Goal: Transaction & Acquisition: Purchase product/service

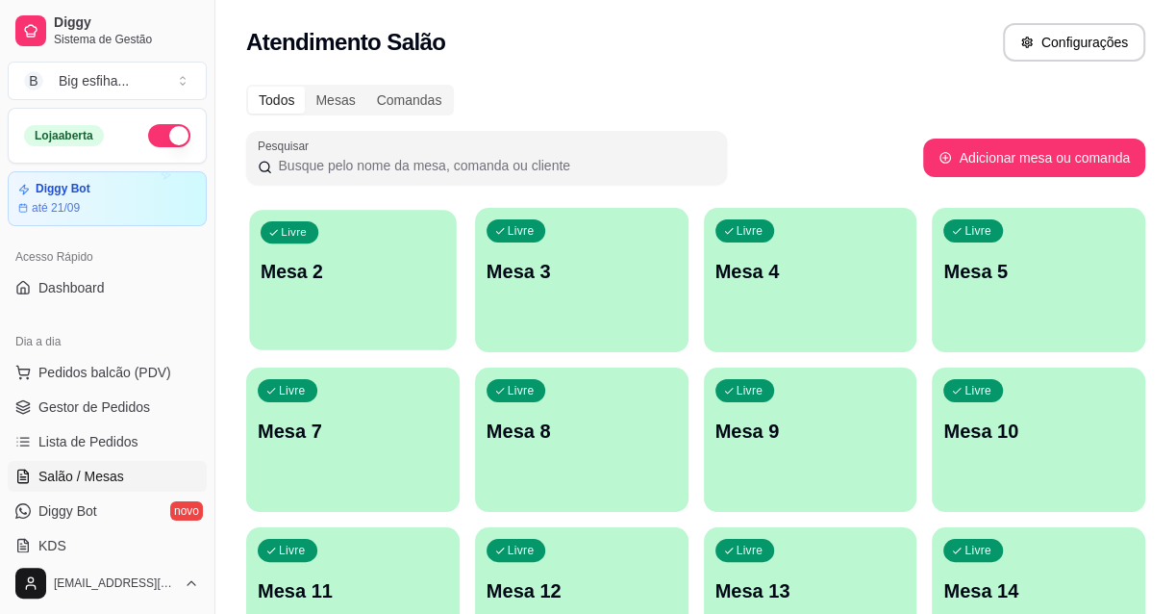
click at [402, 270] on p "Mesa 2" at bounding box center [353, 272] width 185 height 26
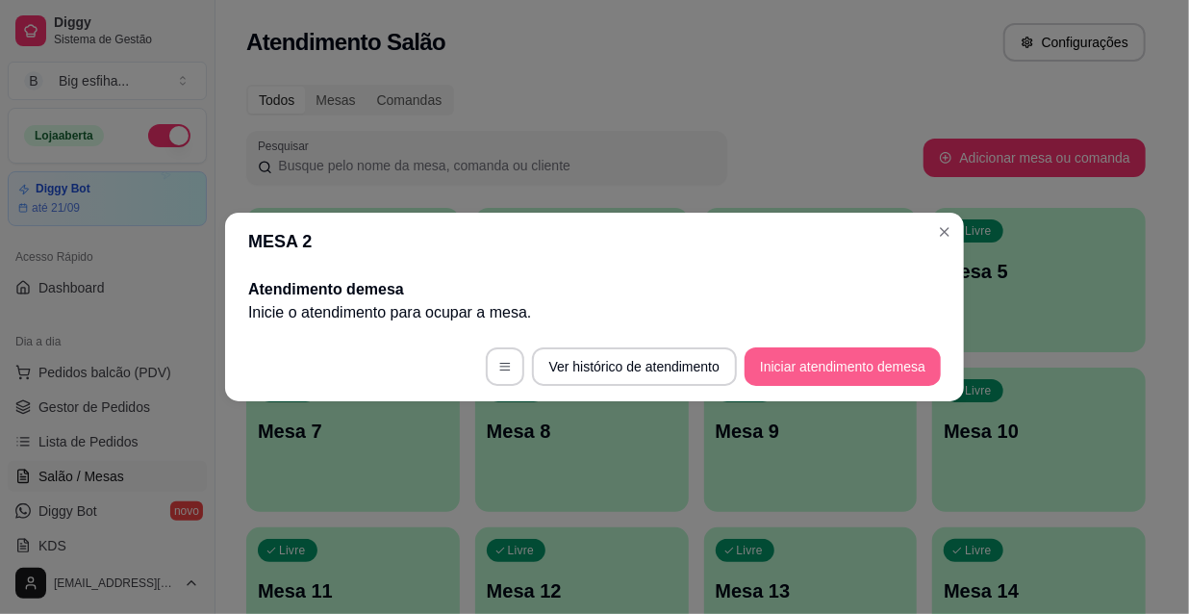
click at [874, 375] on button "Iniciar atendimento de mesa" at bounding box center [842, 366] width 196 height 38
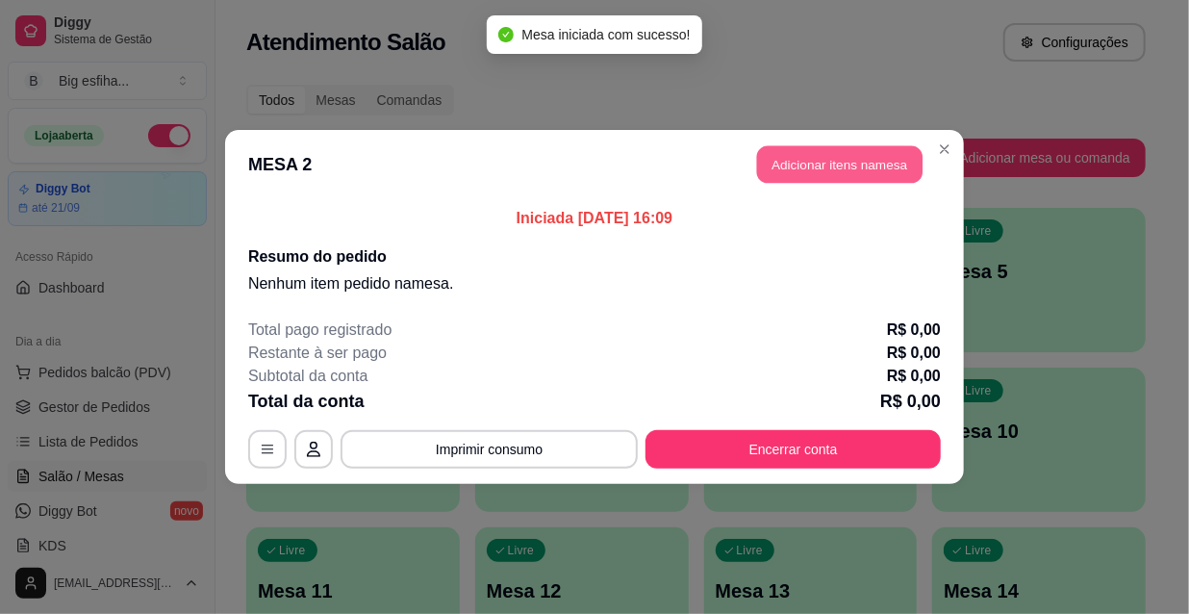
click at [879, 162] on button "Adicionar itens na mesa" at bounding box center [839, 165] width 165 height 38
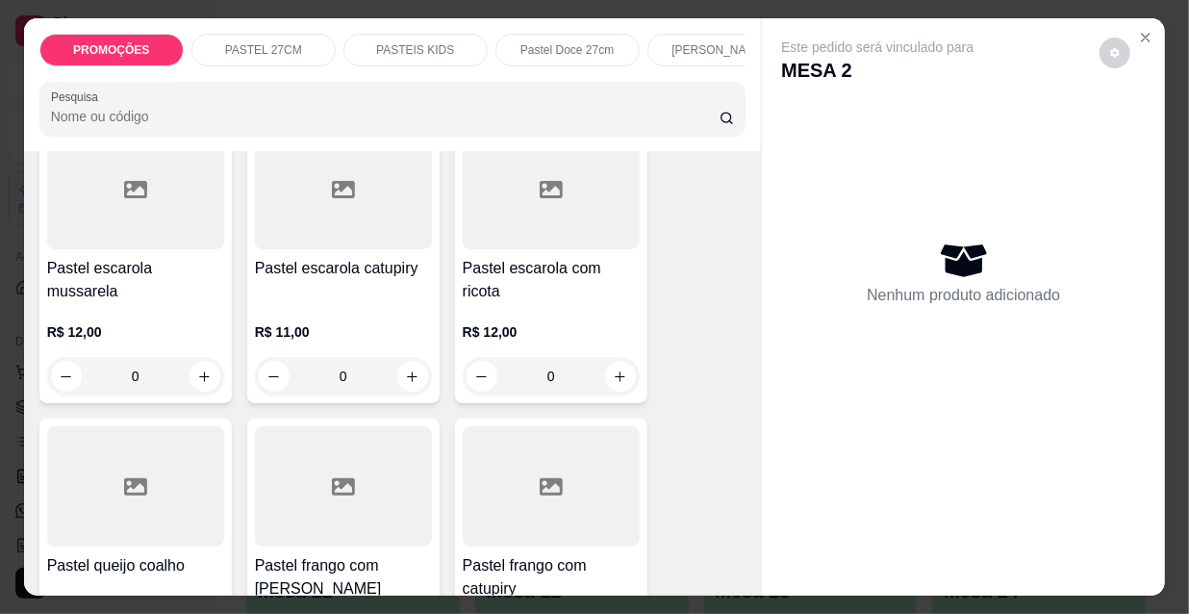
scroll to position [3147, 0]
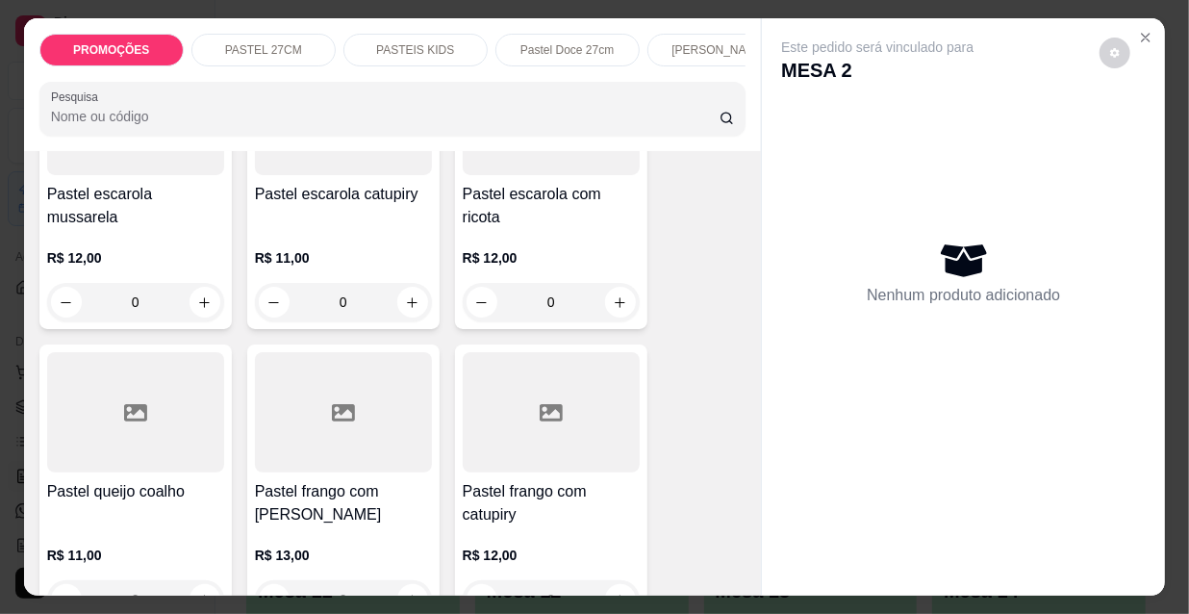
click at [277, 480] on h4 "Pastel frango com [PERSON_NAME]" at bounding box center [343, 503] width 177 height 46
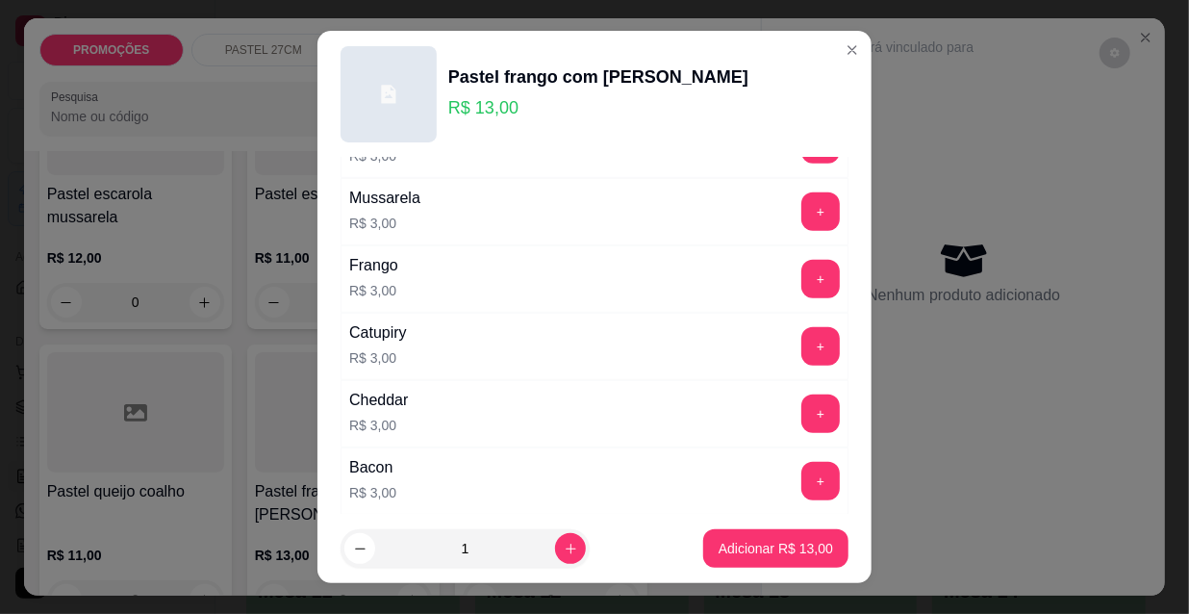
scroll to position [612, 0]
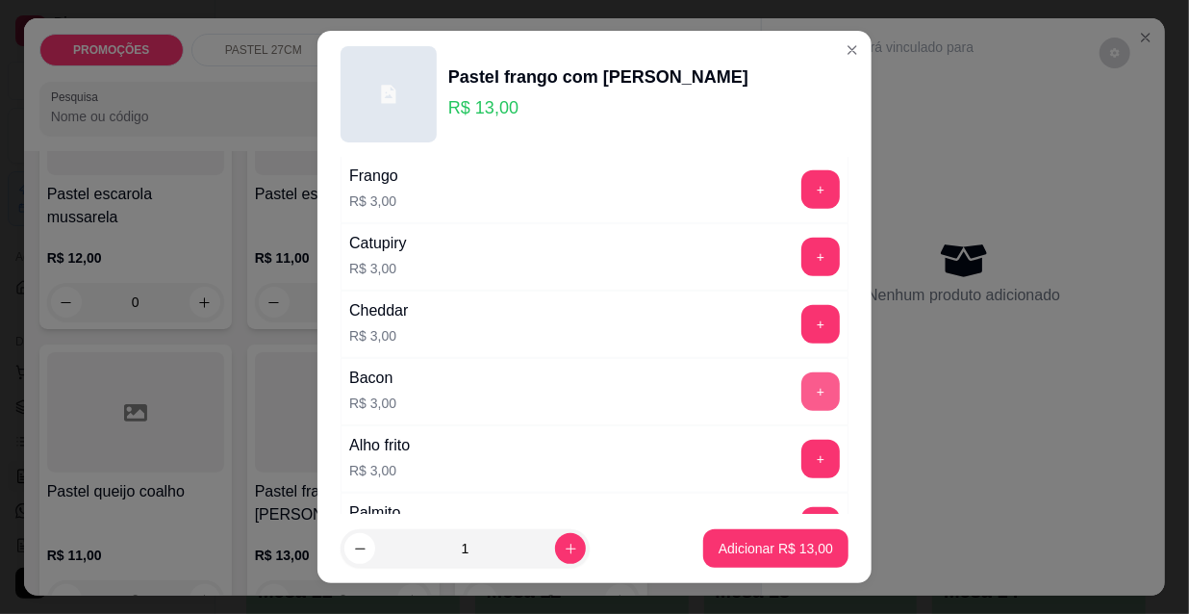
click at [801, 390] on button "+" at bounding box center [820, 391] width 38 height 38
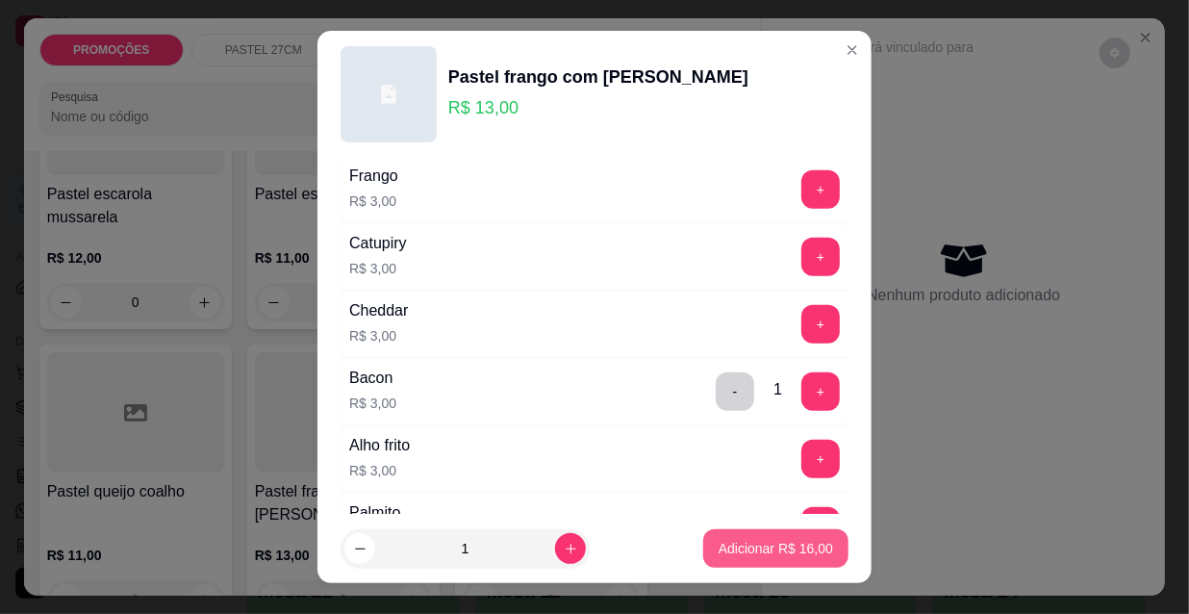
click at [787, 545] on p "Adicionar R$ 16,00" at bounding box center [775, 548] width 114 height 19
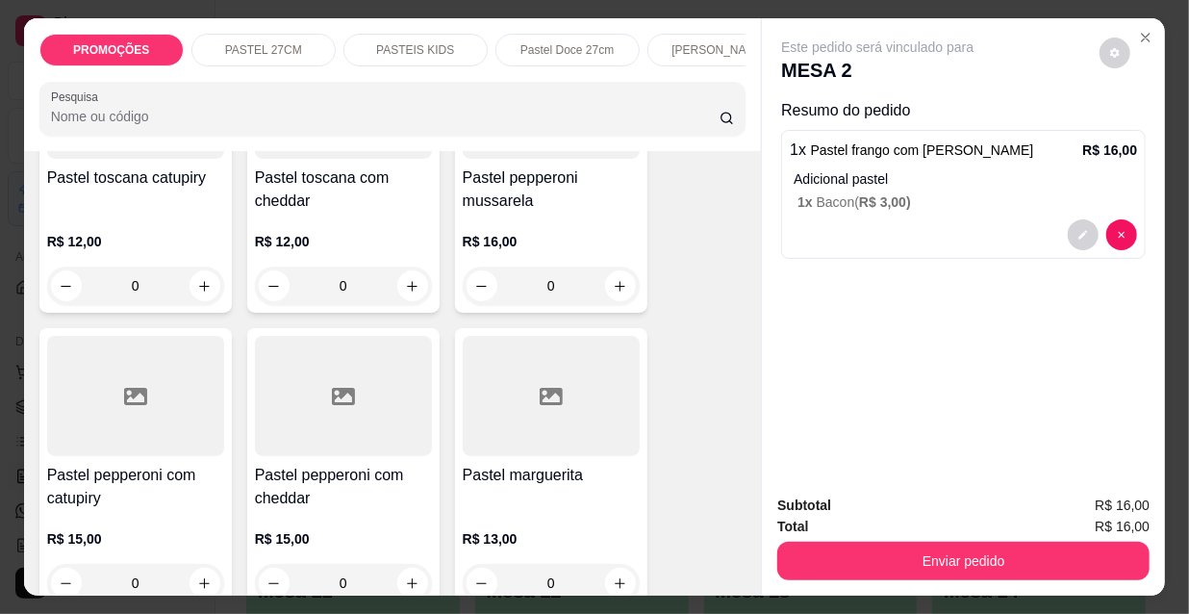
scroll to position [5245, 0]
click at [571, 462] on h4 "Pastel marguerita" at bounding box center [551, 473] width 177 height 23
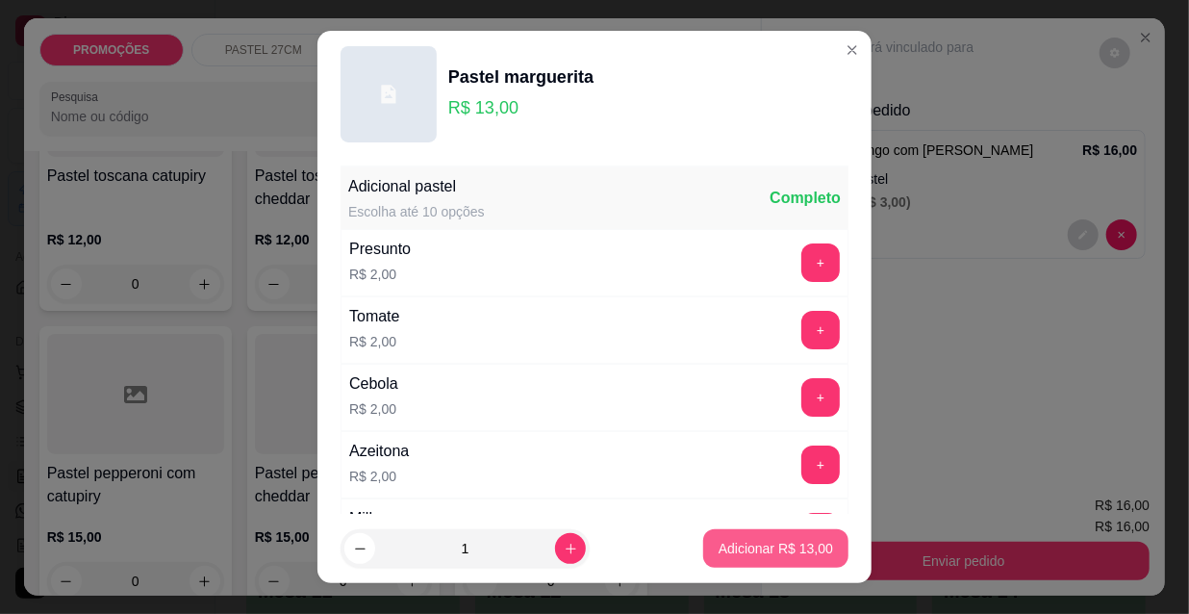
click at [769, 548] on p "Adicionar R$ 13,00" at bounding box center [775, 548] width 114 height 19
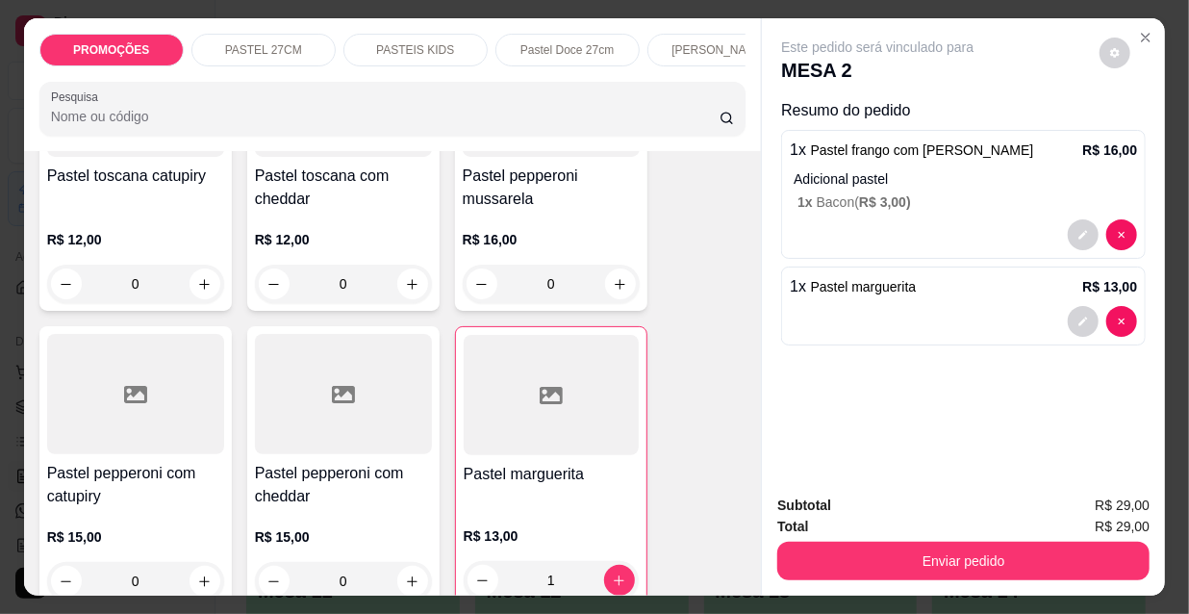
type input "1"
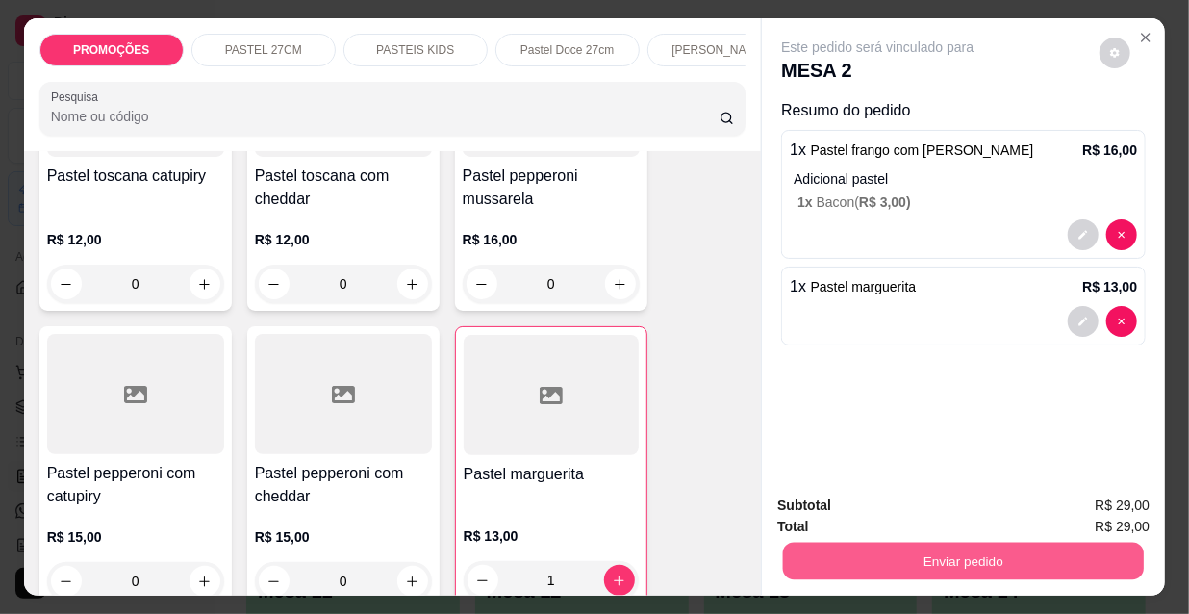
click at [1011, 541] on button "Enviar pedido" at bounding box center [963, 560] width 361 height 38
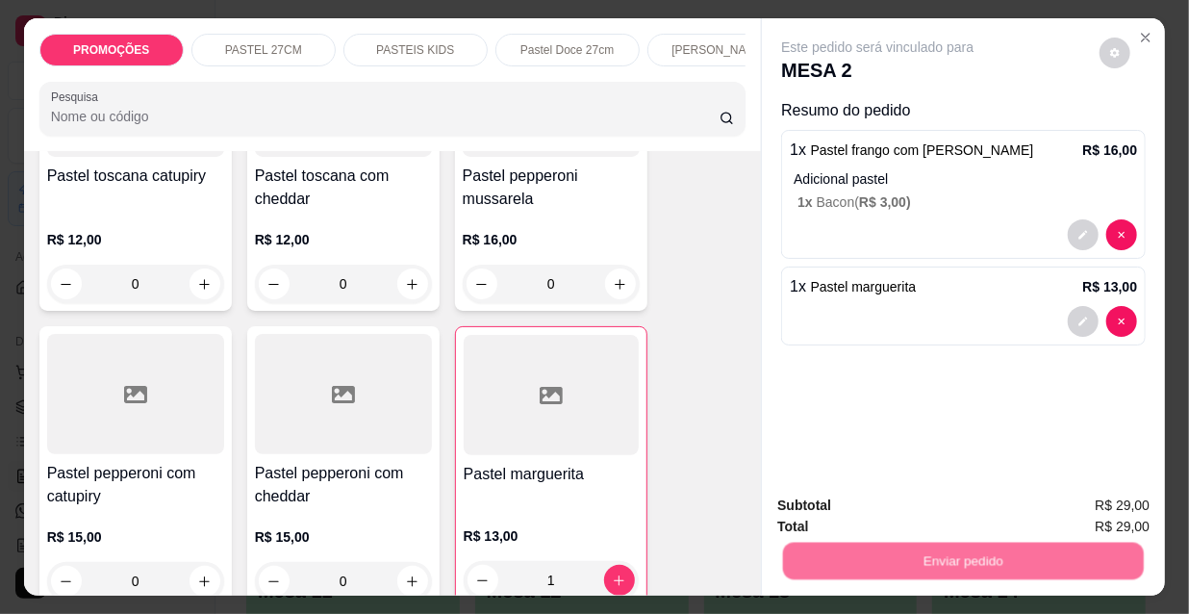
click at [923, 505] on button "Não registrar e enviar pedido" at bounding box center [901, 507] width 194 height 36
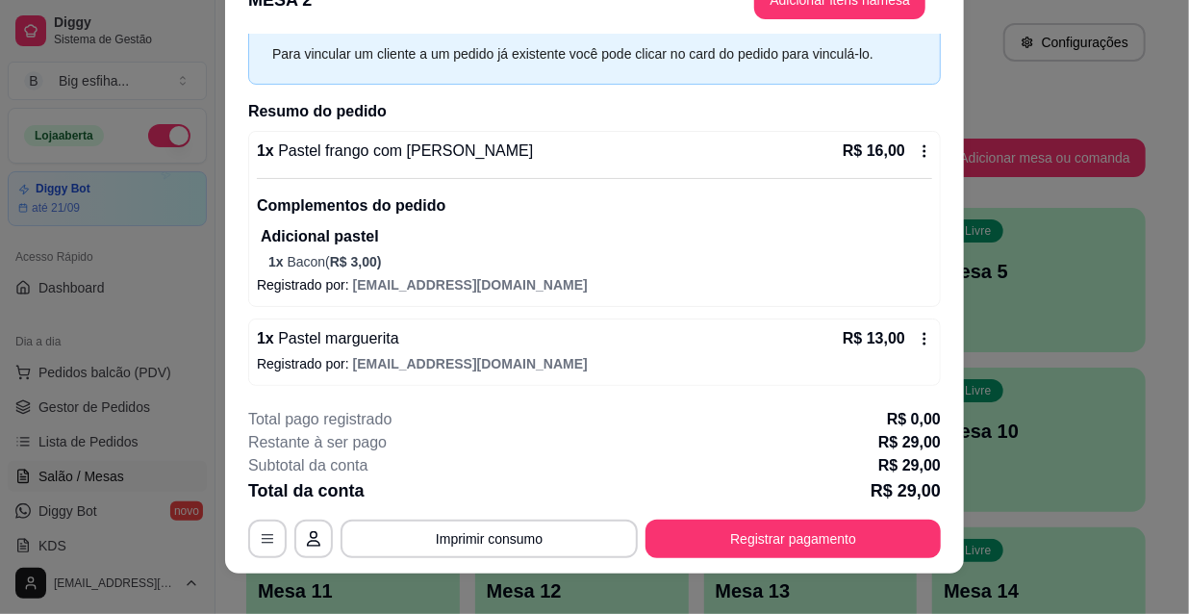
scroll to position [58, 0]
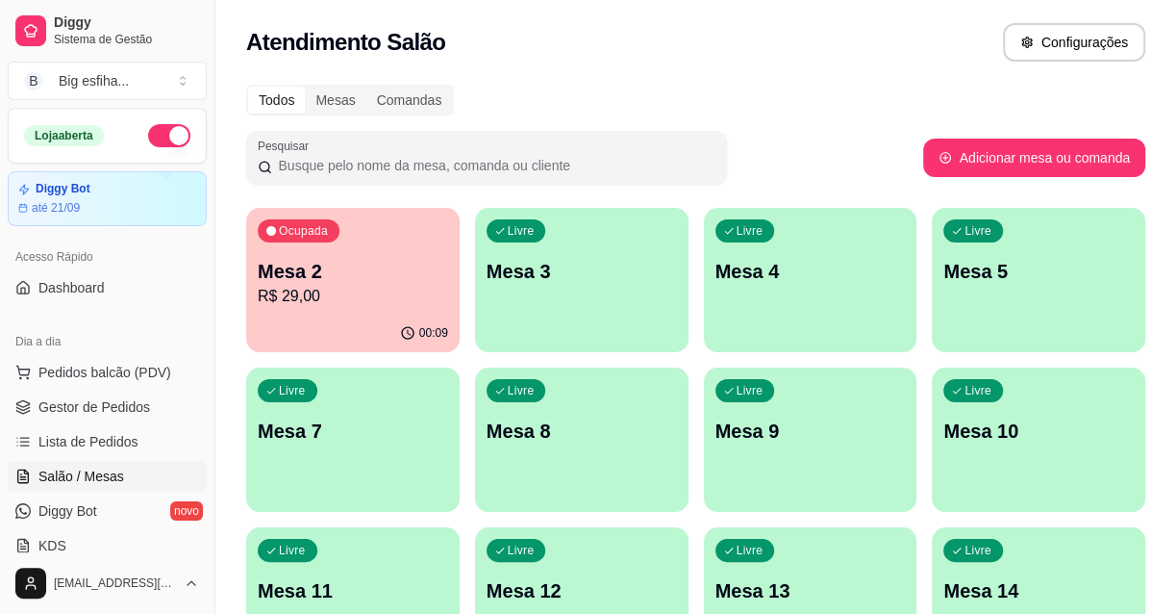
click at [547, 228] on div "Livre Mesa 3" at bounding box center [582, 268] width 214 height 121
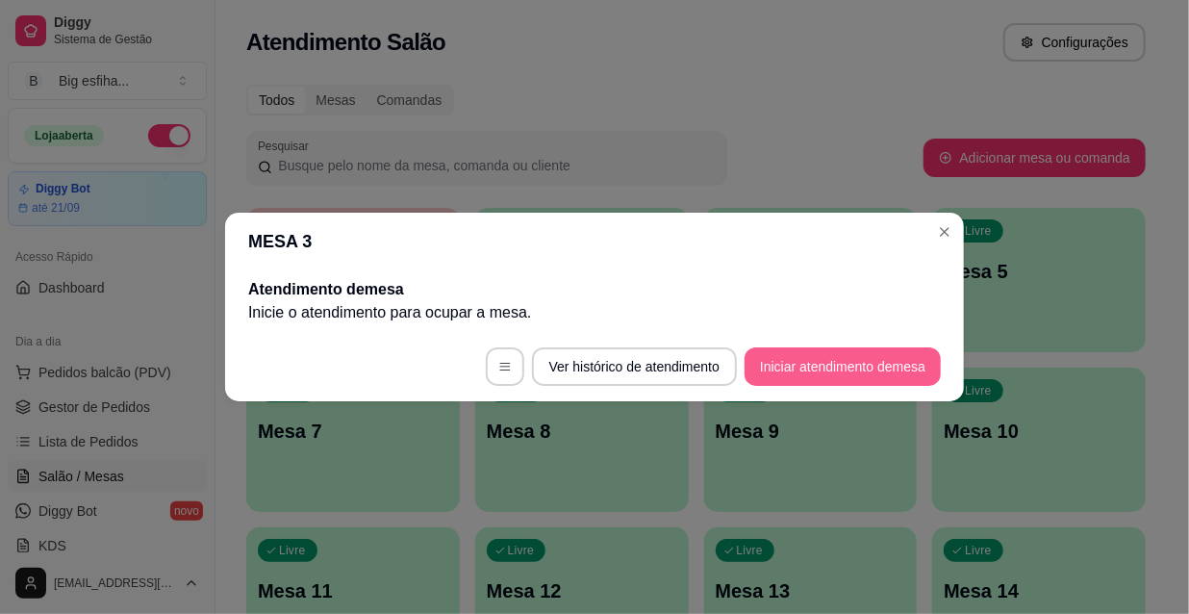
click at [864, 367] on button "Iniciar atendimento de mesa" at bounding box center [842, 366] width 196 height 38
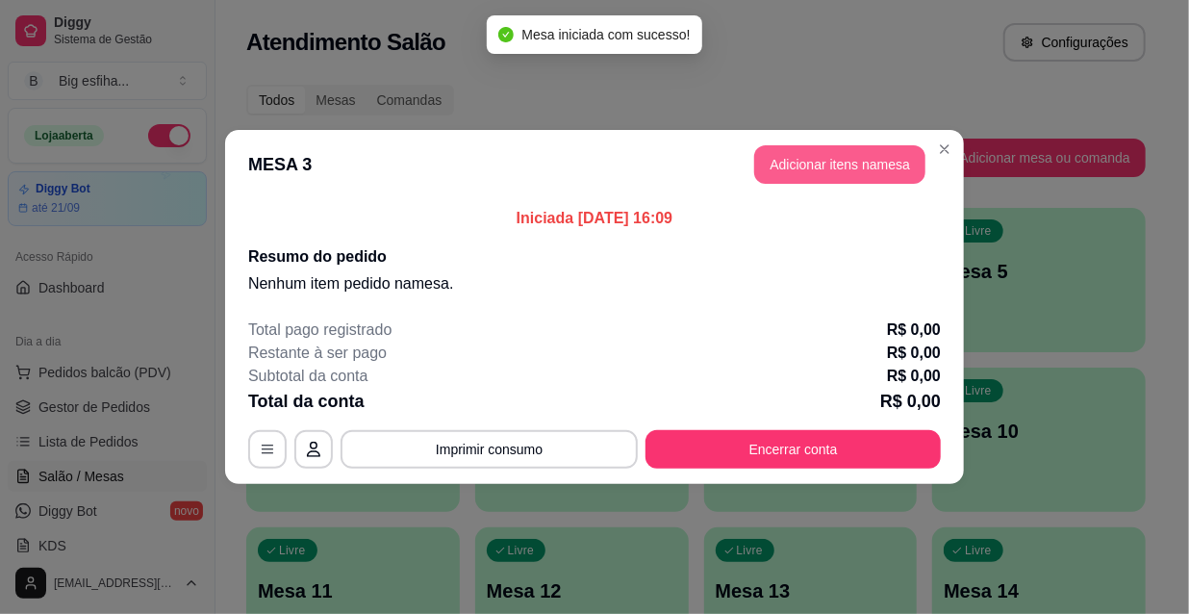
click at [819, 166] on button "Adicionar itens na mesa" at bounding box center [839, 164] width 171 height 38
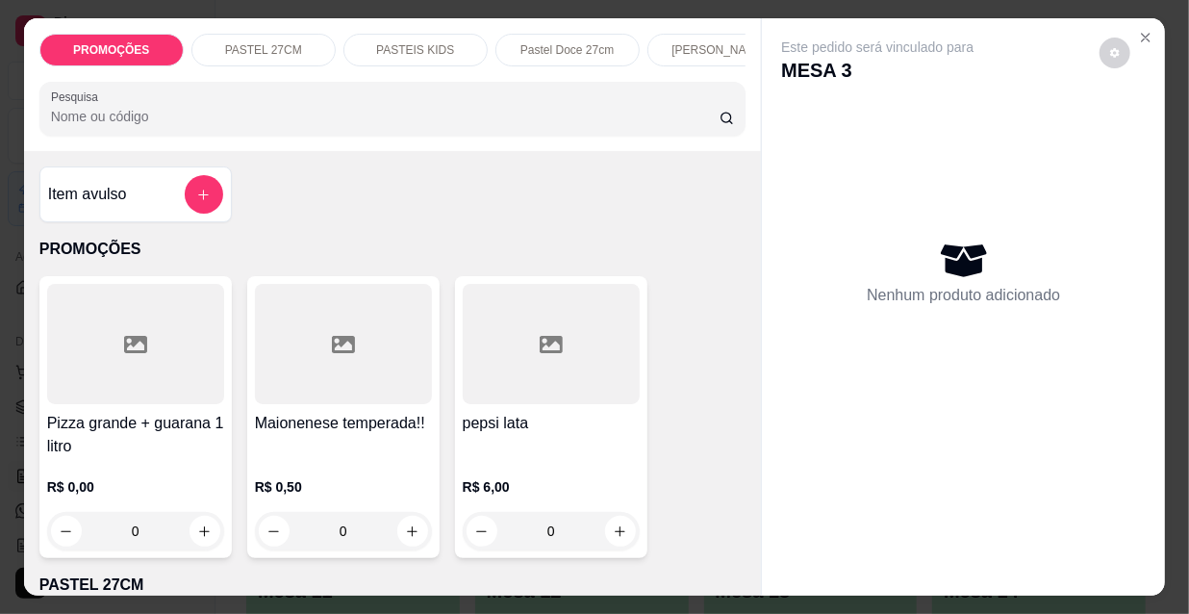
scroll to position [0, 1108]
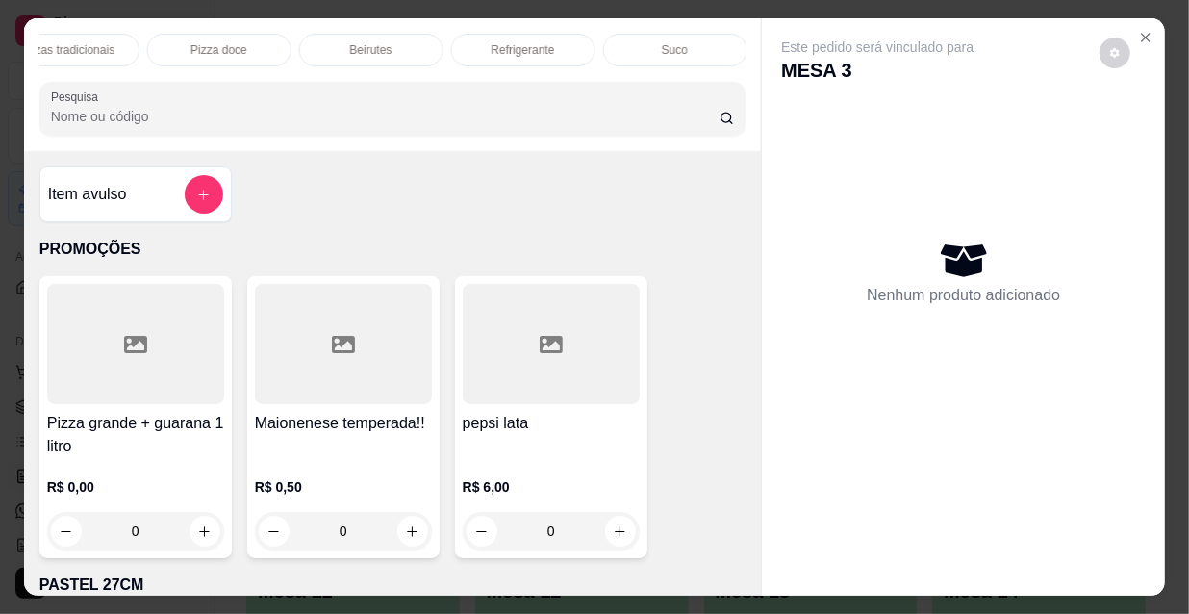
click at [519, 50] on p "Refrigerante" at bounding box center [522, 49] width 63 height 15
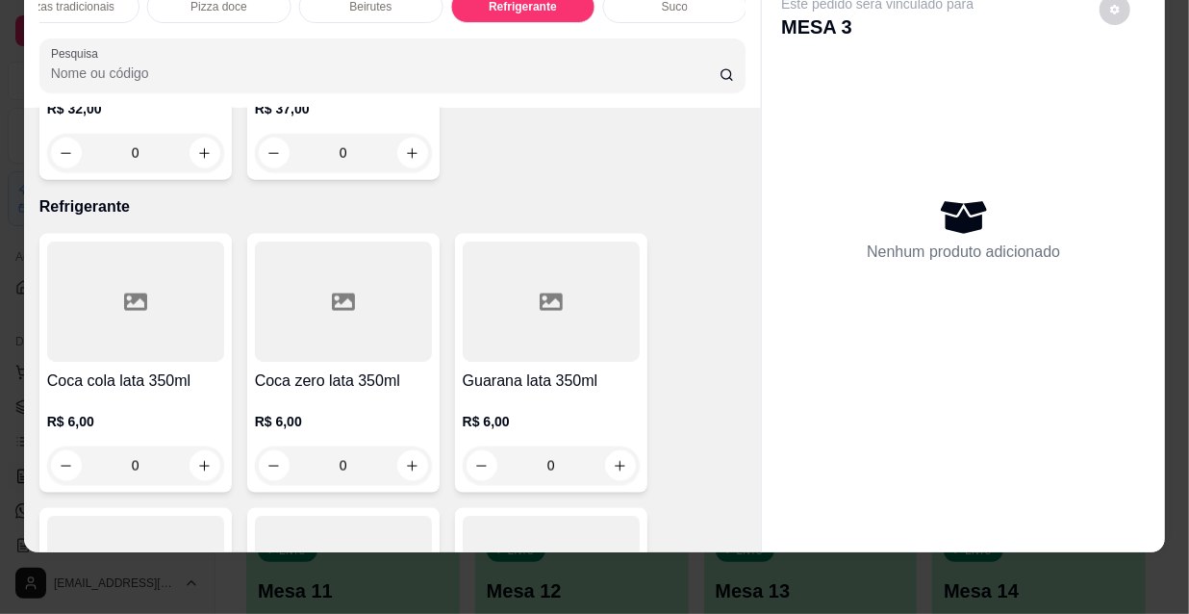
scroll to position [17508, 0]
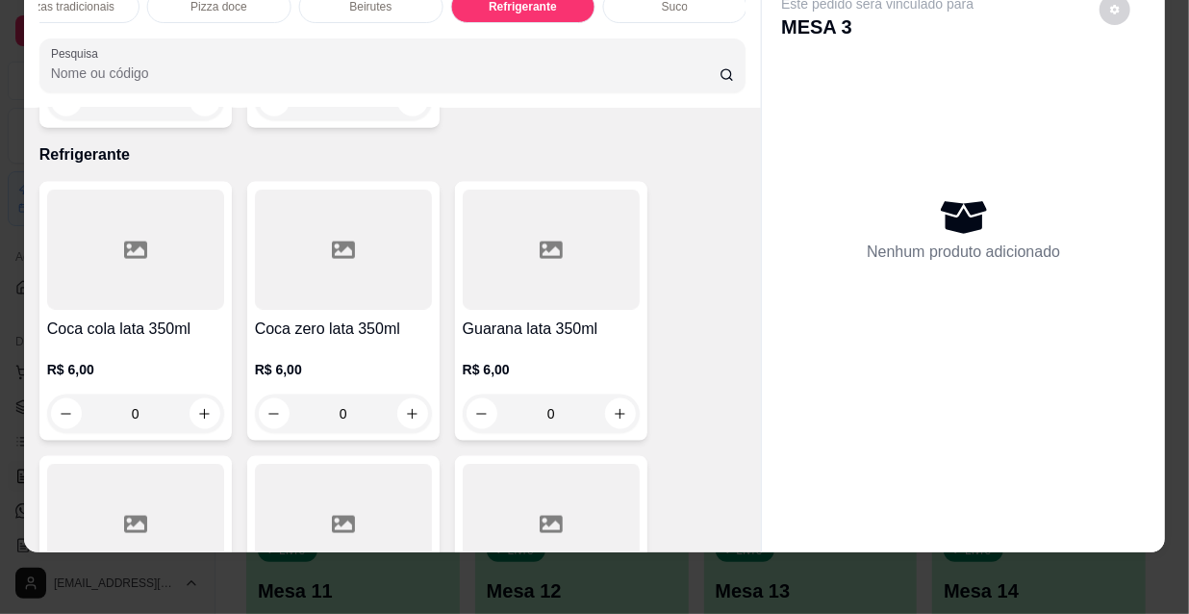
type input "1"
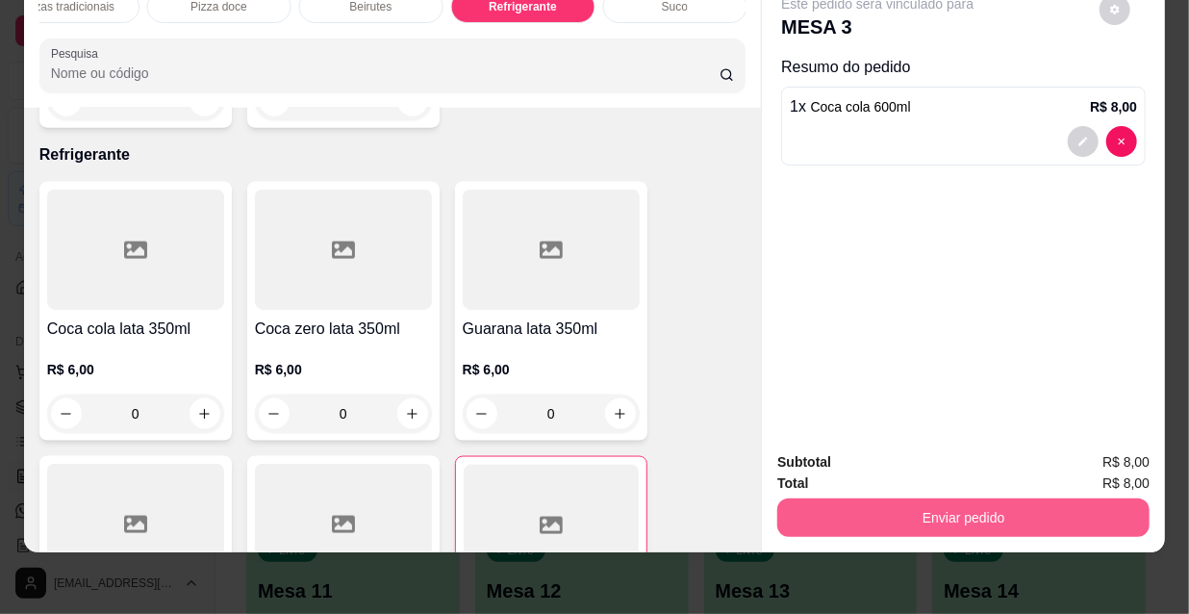
click at [950, 509] on button "Enviar pedido" at bounding box center [963, 517] width 372 height 38
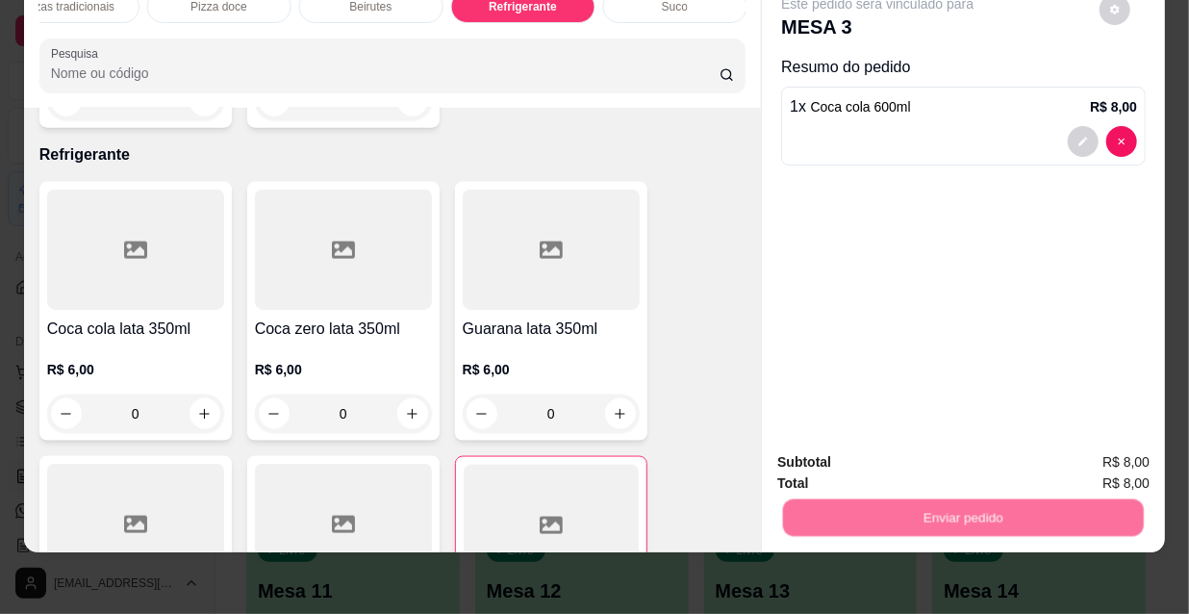
click at [893, 470] on button "Não registrar e enviar pedido" at bounding box center [901, 457] width 194 height 36
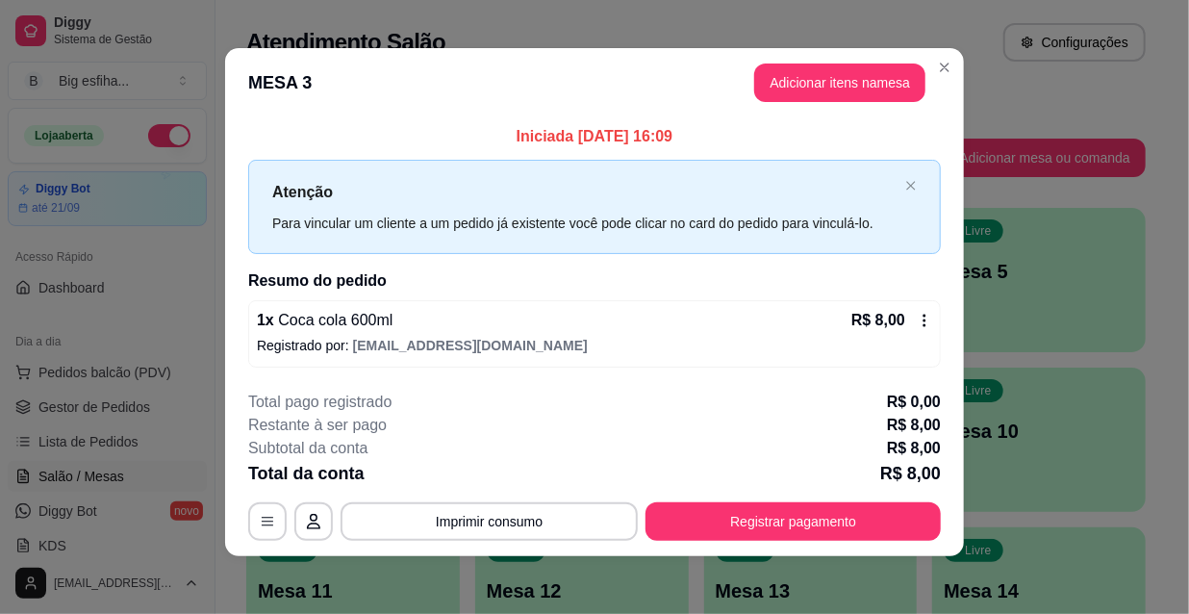
scroll to position [8, 0]
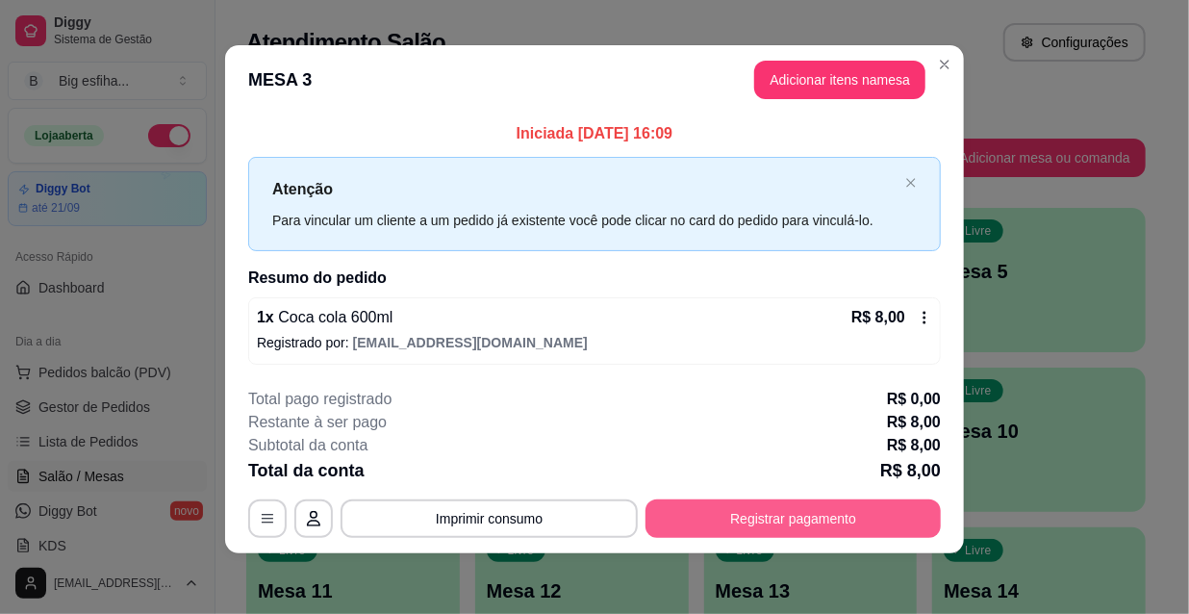
click at [884, 525] on button "Registrar pagamento" at bounding box center [792, 518] width 295 height 38
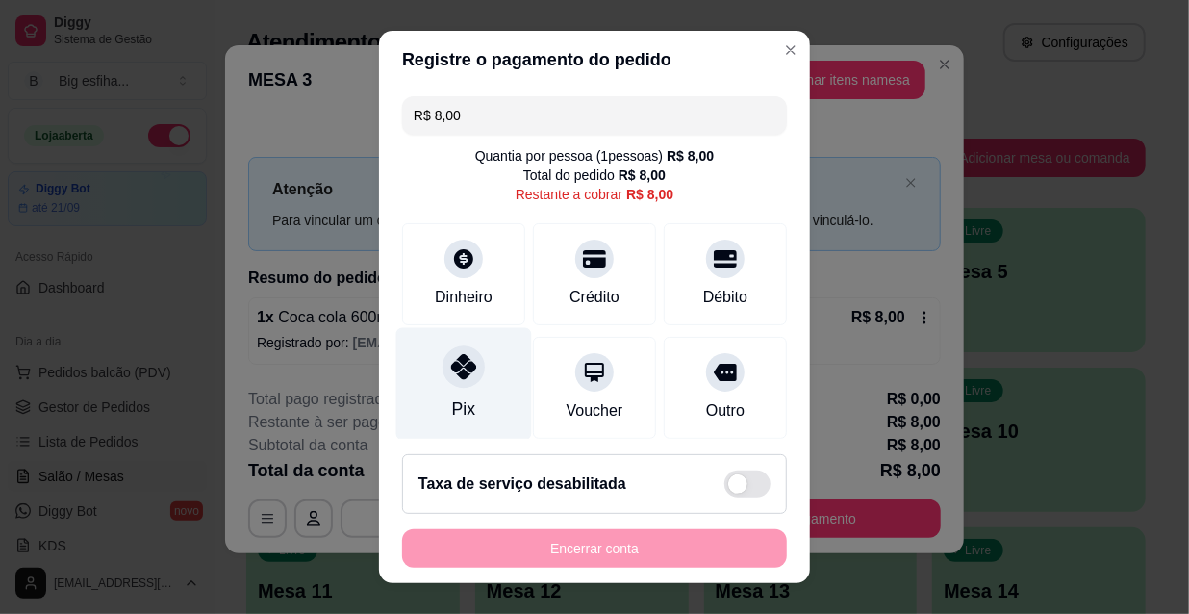
click at [486, 367] on div "Pix" at bounding box center [464, 384] width 136 height 113
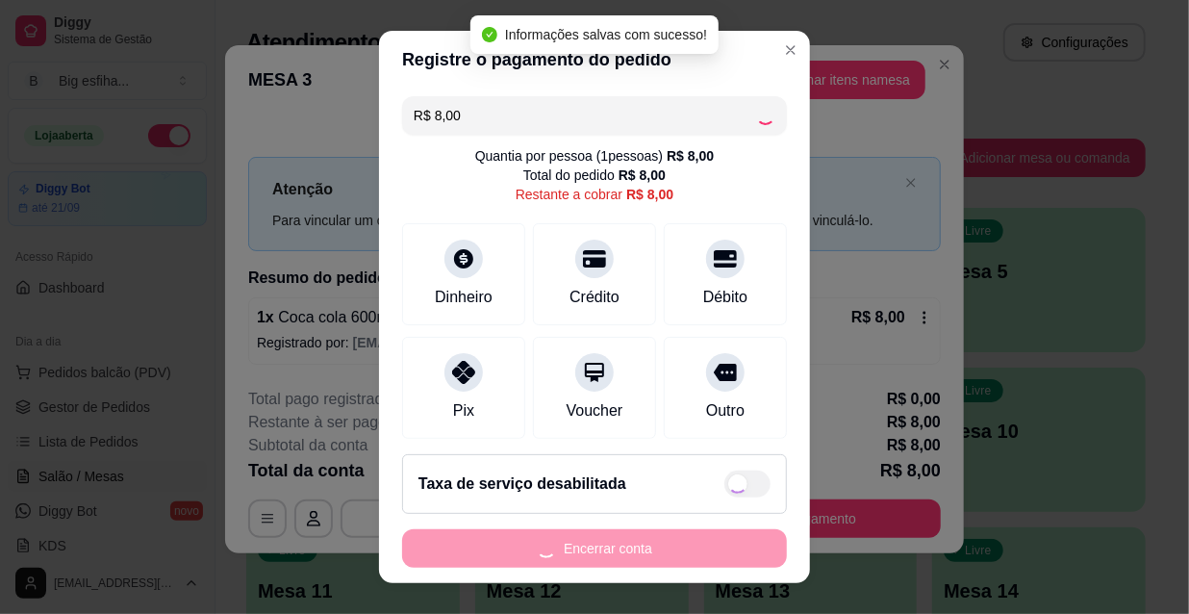
type input "R$ 0,00"
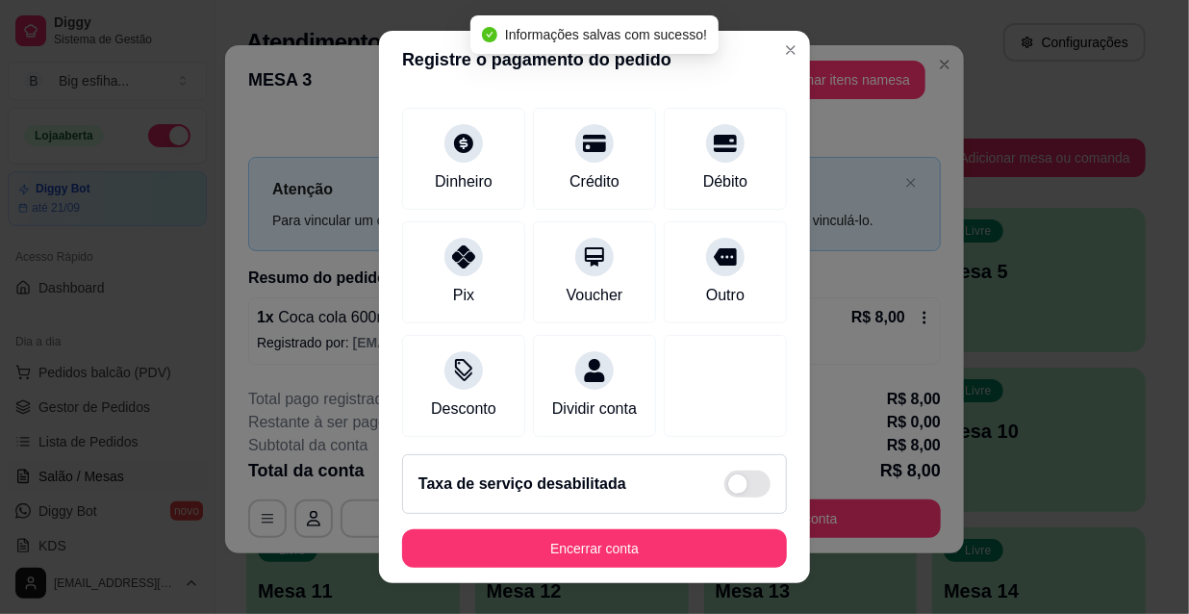
scroll to position [223, 0]
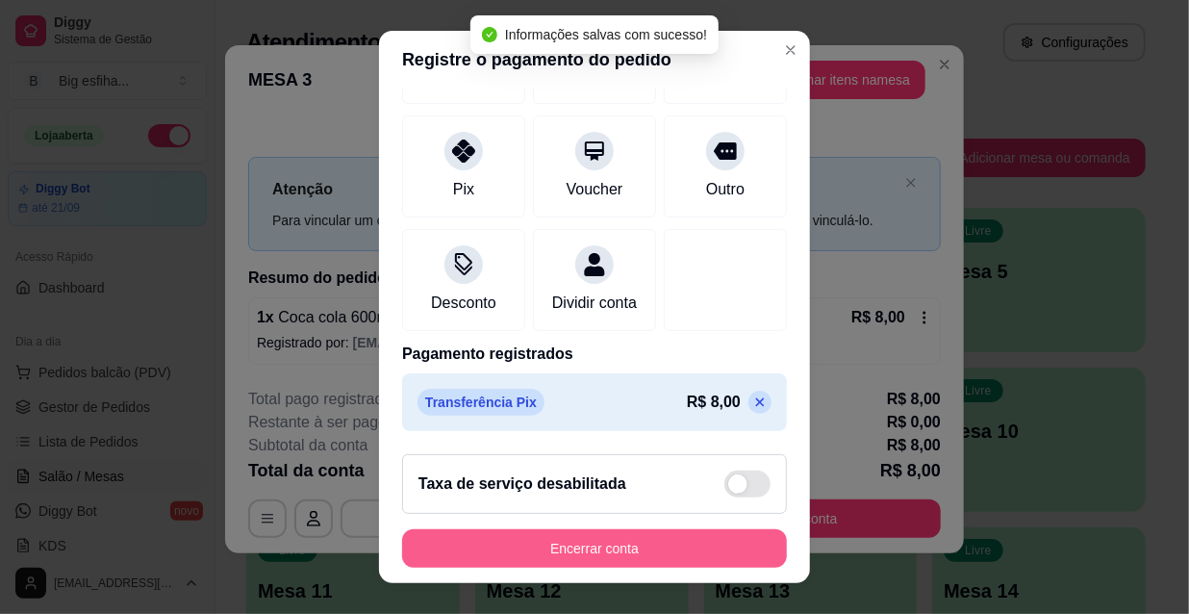
click at [623, 558] on button "Encerrar conta" at bounding box center [594, 548] width 385 height 38
